Goal: Check status: Check status

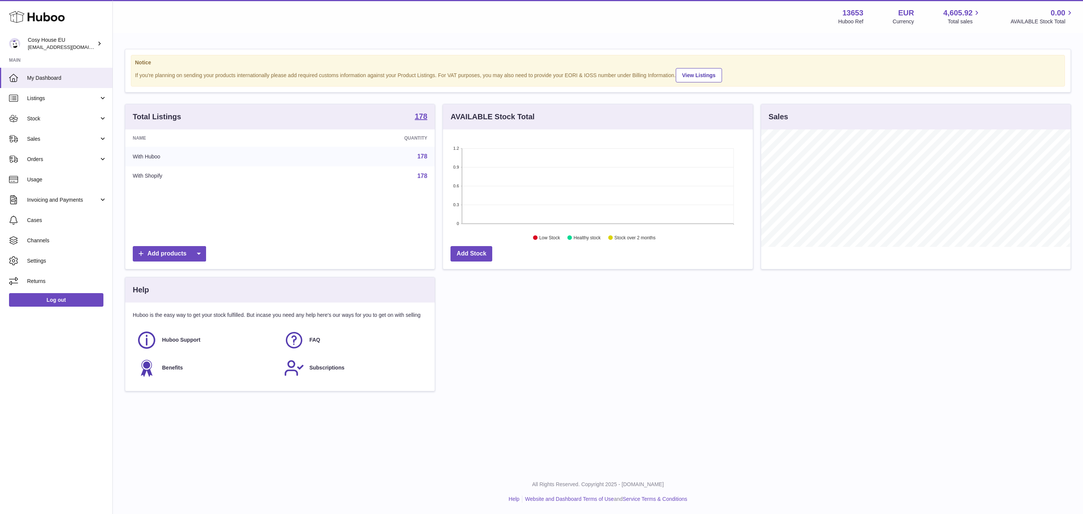
scroll to position [117, 309]
click at [52, 143] on span "Sales" at bounding box center [63, 138] width 72 height 7
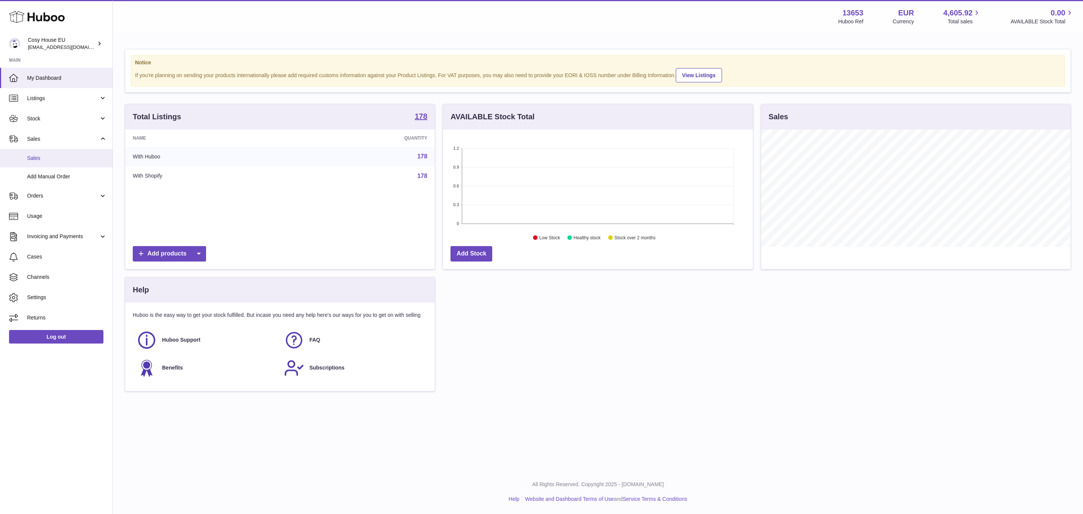
click at [56, 167] on link "Sales" at bounding box center [56, 158] width 112 height 18
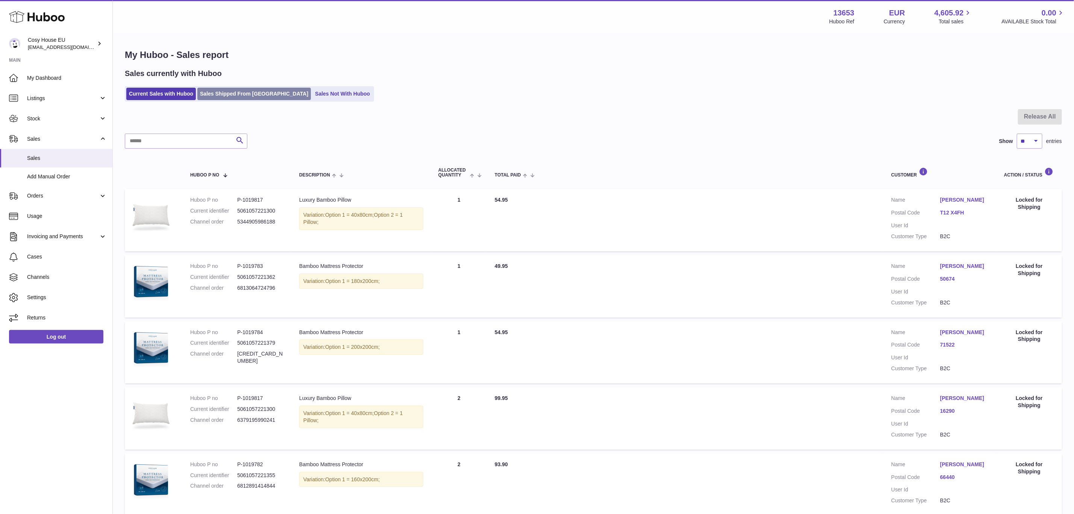
drag, startPoint x: 232, startPoint y: 96, endPoint x: 270, endPoint y: 106, distance: 38.9
click at [233, 96] on link "Sales Shipped From [GEOGRAPHIC_DATA]" at bounding box center [254, 94] width 114 height 12
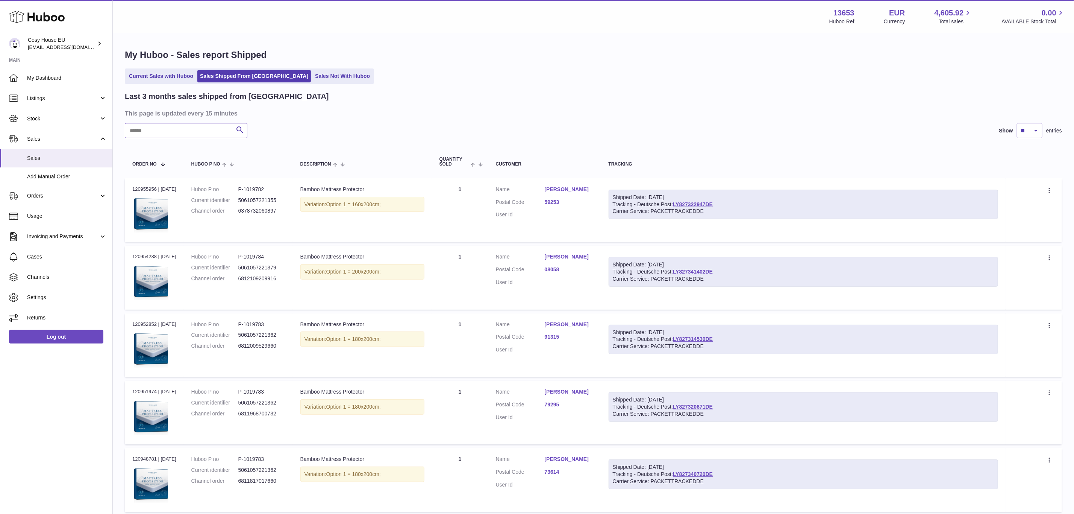
drag, startPoint x: 191, startPoint y: 147, endPoint x: 206, endPoint y: 152, distance: 15.6
click at [197, 138] on input "text" at bounding box center [186, 130] width 123 height 15
paste input "**********"
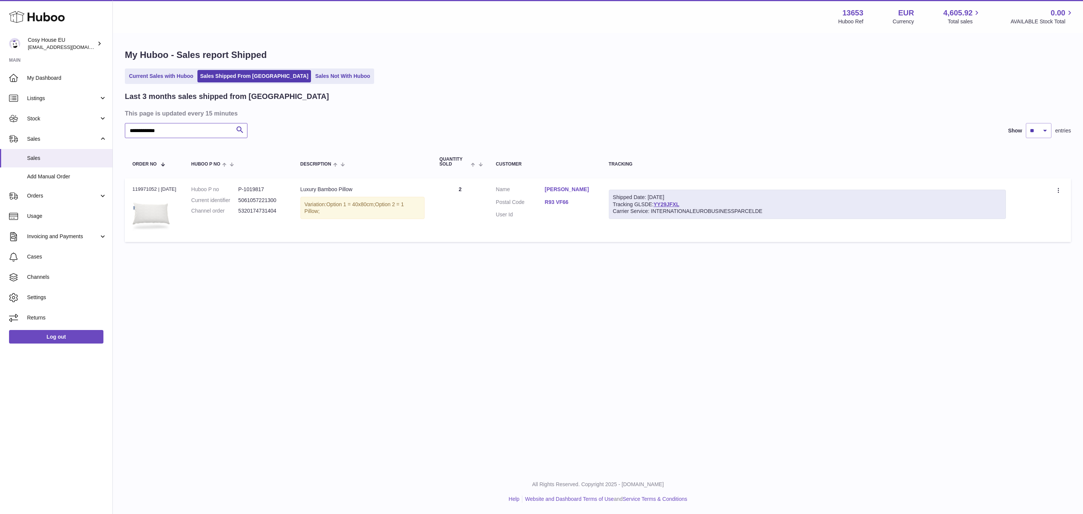
type input "**********"
click at [679, 207] on link "YY29JFXL" at bounding box center [667, 204] width 26 height 6
click at [56, 343] on link "Log out" at bounding box center [56, 337] width 94 height 14
